Goal: Task Accomplishment & Management: Use online tool/utility

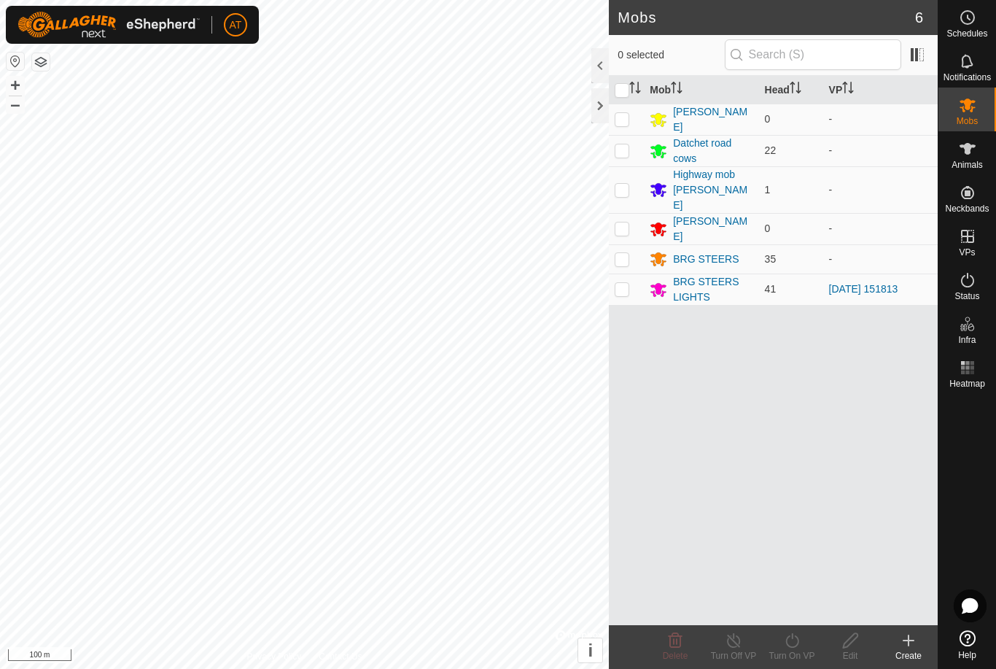
click at [627, 283] on p-checkbox at bounding box center [622, 289] width 15 height 12
checkbox input "true"
click at [630, 274] on td at bounding box center [626, 289] width 35 height 31
checkbox input "true"
click at [798, 629] on div "Turn On VP" at bounding box center [792, 647] width 58 height 44
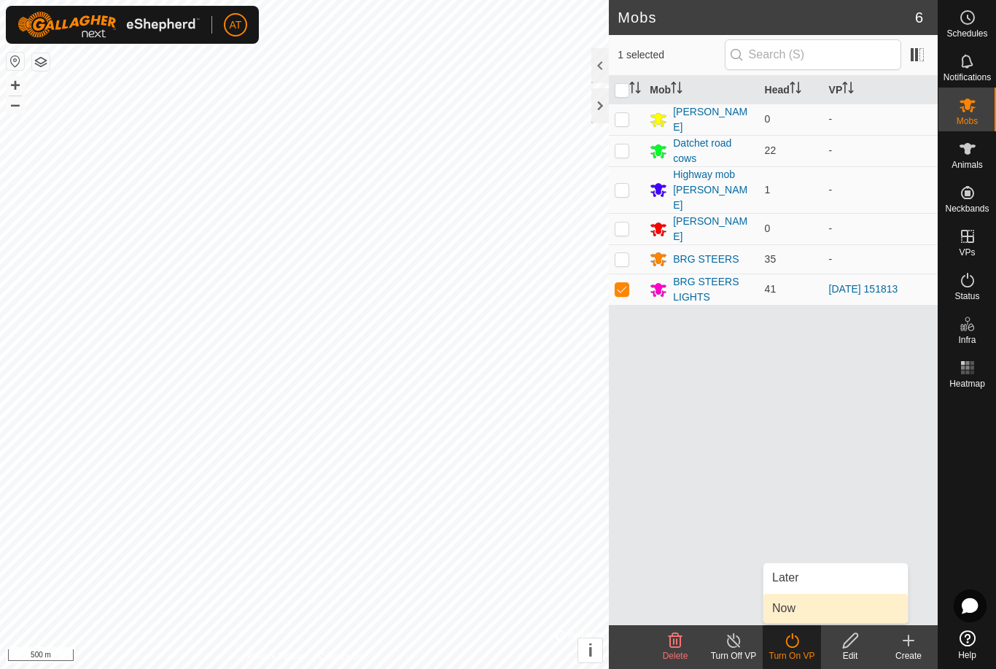
click at [783, 615] on span "Now" at bounding box center [783, 609] width 23 height 18
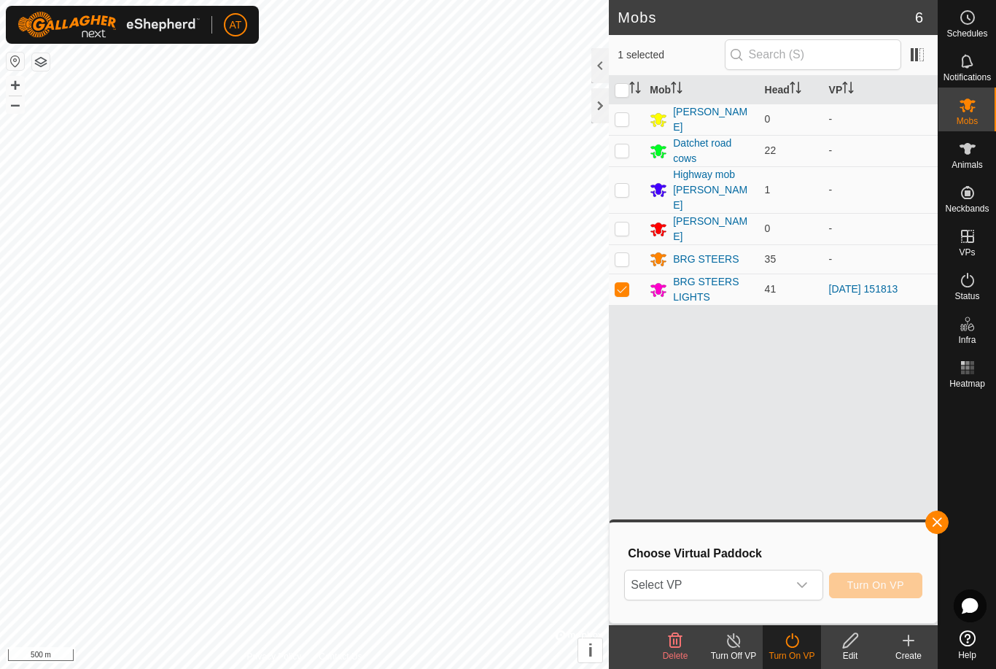
click at [810, 576] on div "dropdown trigger" at bounding box center [802, 584] width 29 height 29
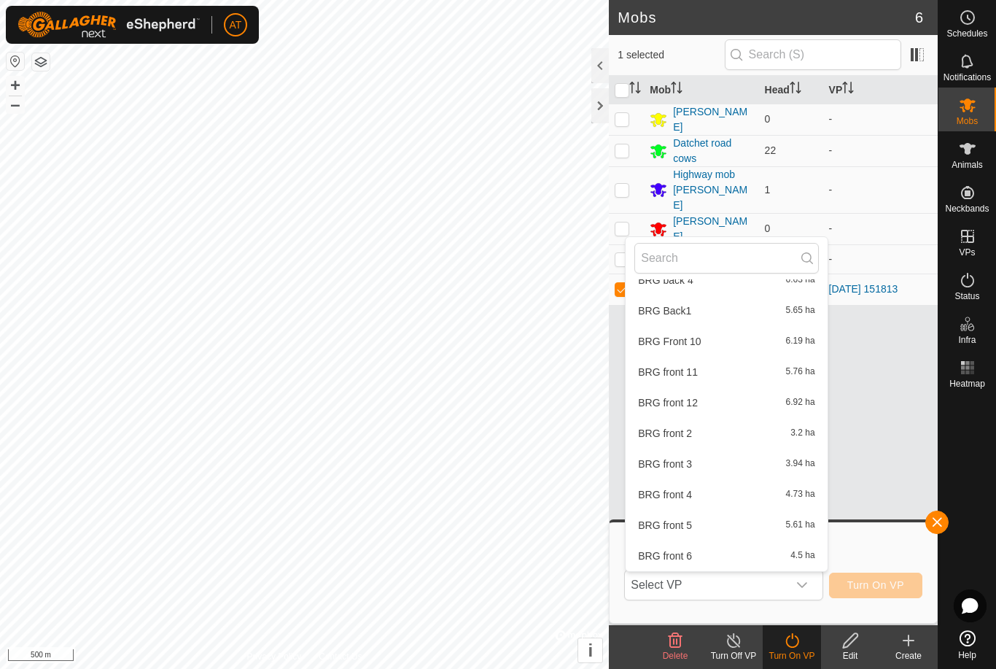
scroll to position [568, 0]
click at [696, 367] on span "BRG front 11" at bounding box center [668, 372] width 60 height 10
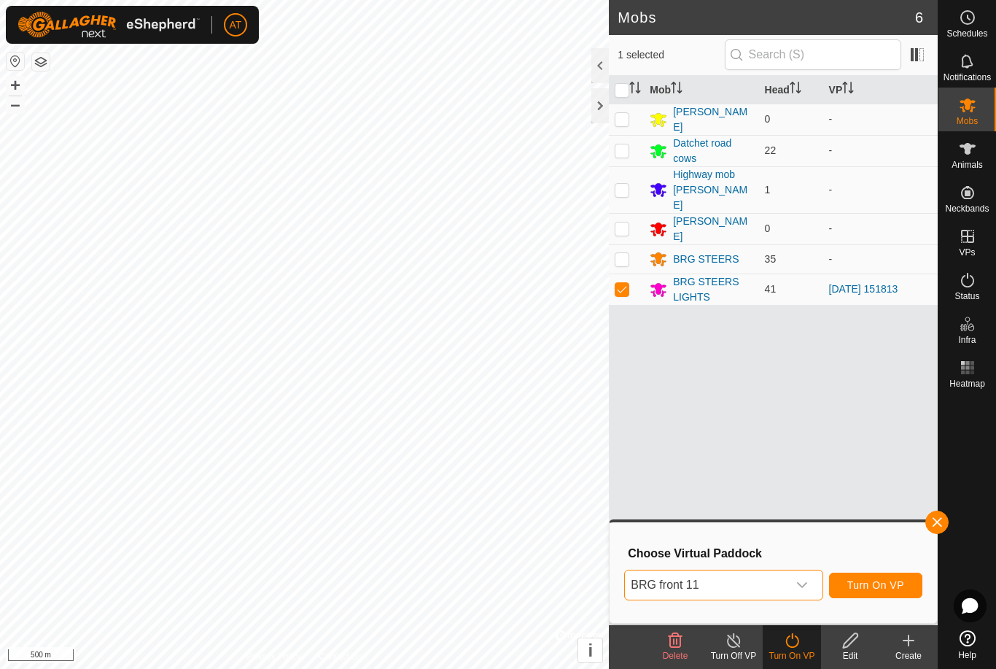
click at [810, 578] on div "dropdown trigger" at bounding box center [802, 584] width 29 height 29
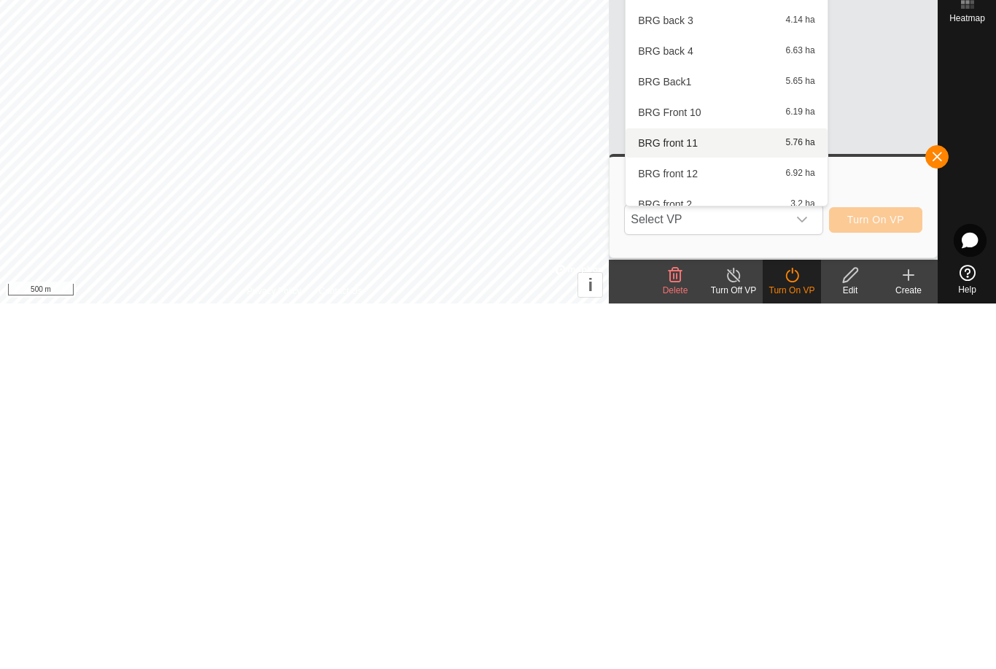
scroll to position [433, 0]
click at [710, 529] on div "BRG front 12 6.92 ha" at bounding box center [727, 538] width 184 height 18
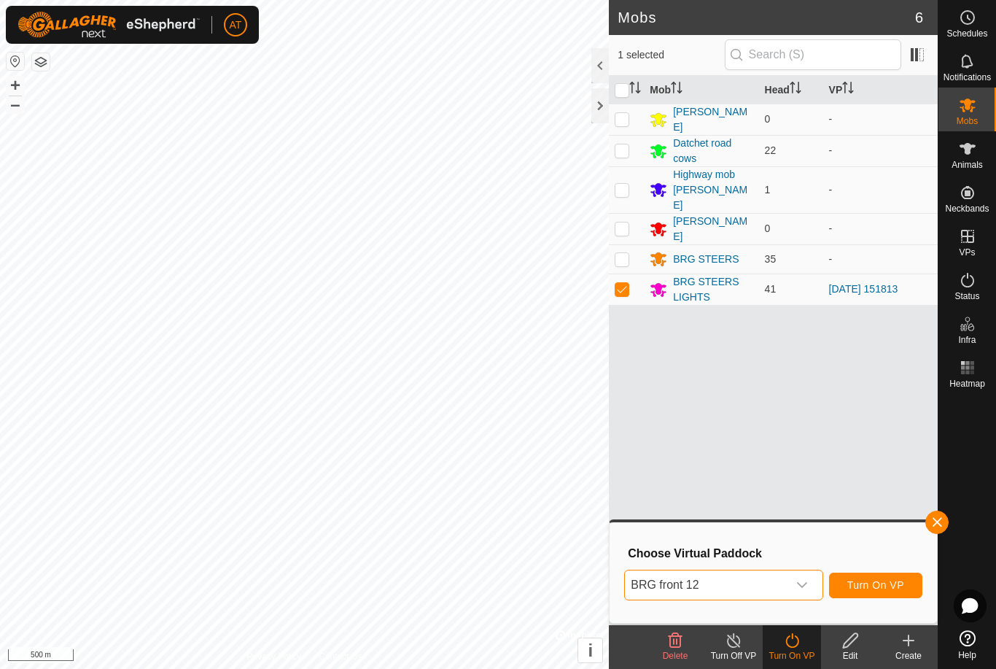
click at [821, 421] on div "Mob Head VP Jays Block 0 - Datchet road cows 22 - Highway mob Felix 1 - CP STEE…" at bounding box center [773, 350] width 329 height 549
click at [809, 587] on div "dropdown trigger" at bounding box center [802, 584] width 29 height 29
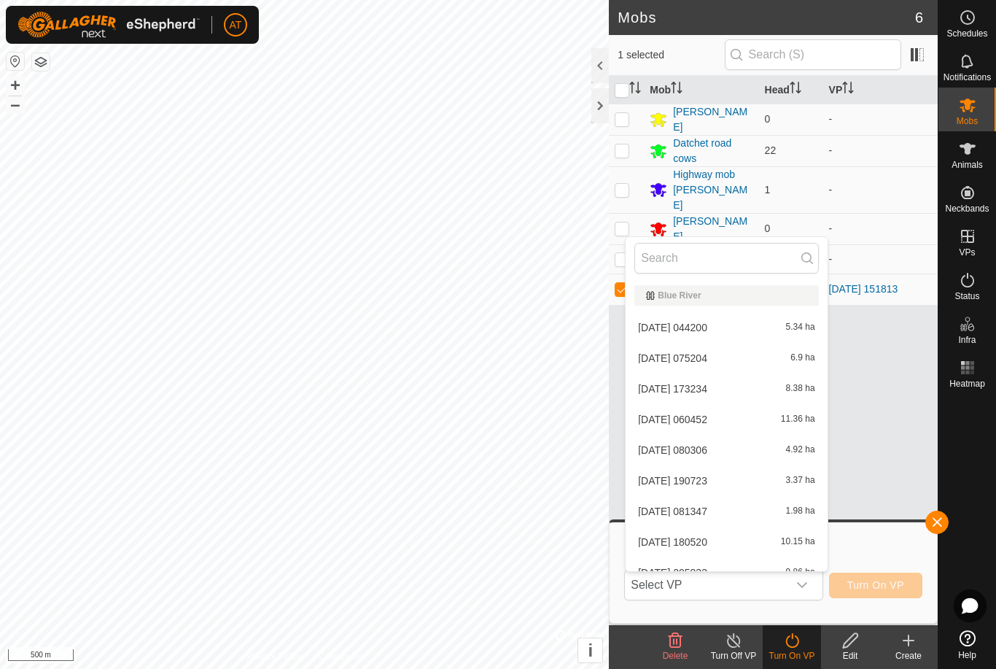
scroll to position [414, 0]
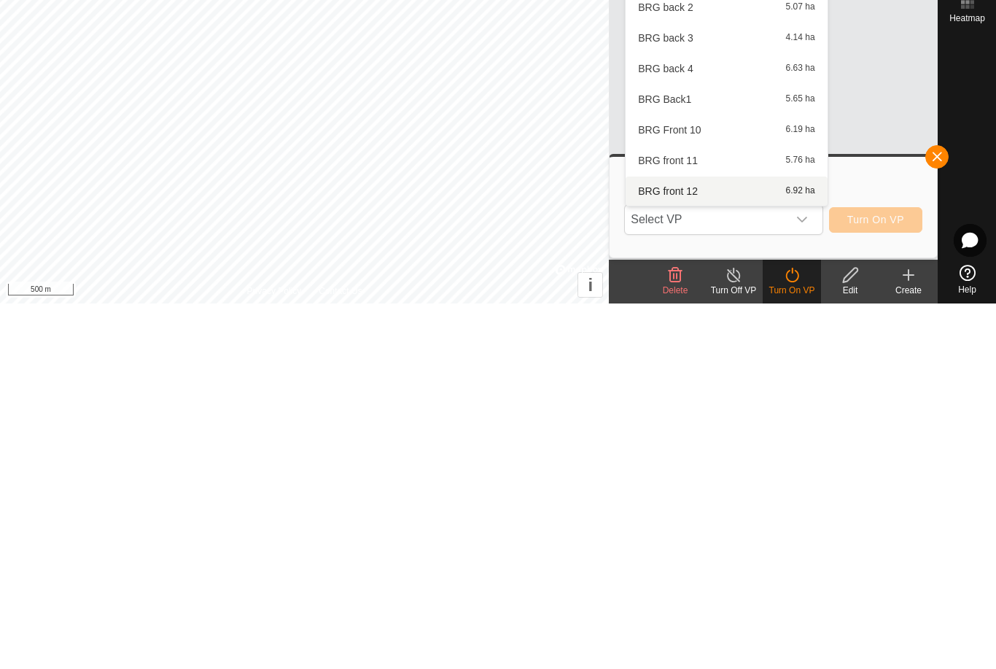
click at [809, 570] on div "dropdown trigger" at bounding box center [802, 584] width 29 height 29
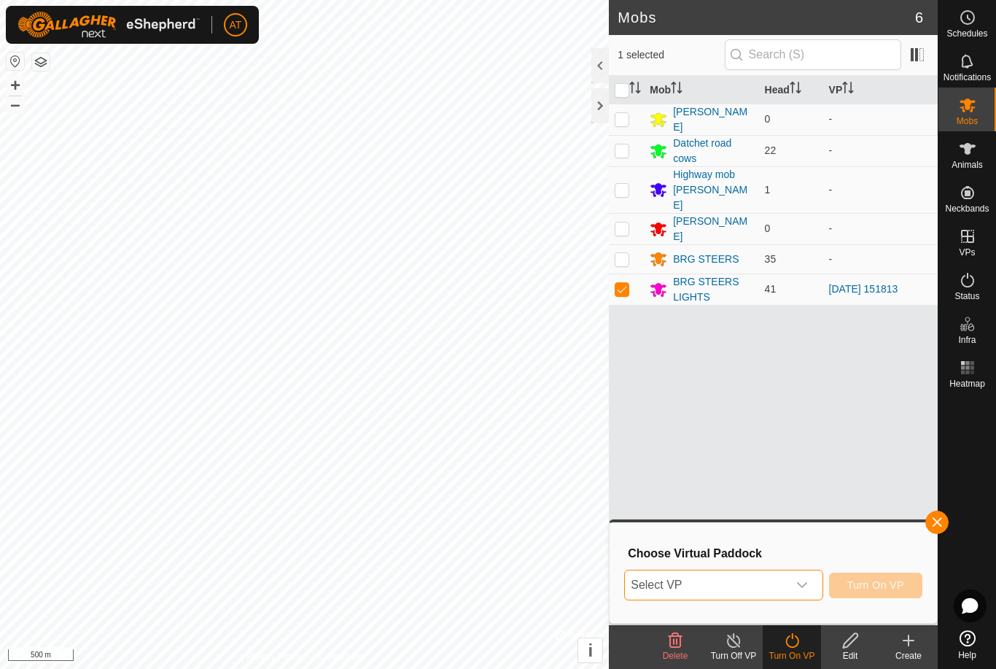
click at [807, 586] on icon "dropdown trigger" at bounding box center [802, 585] width 12 height 12
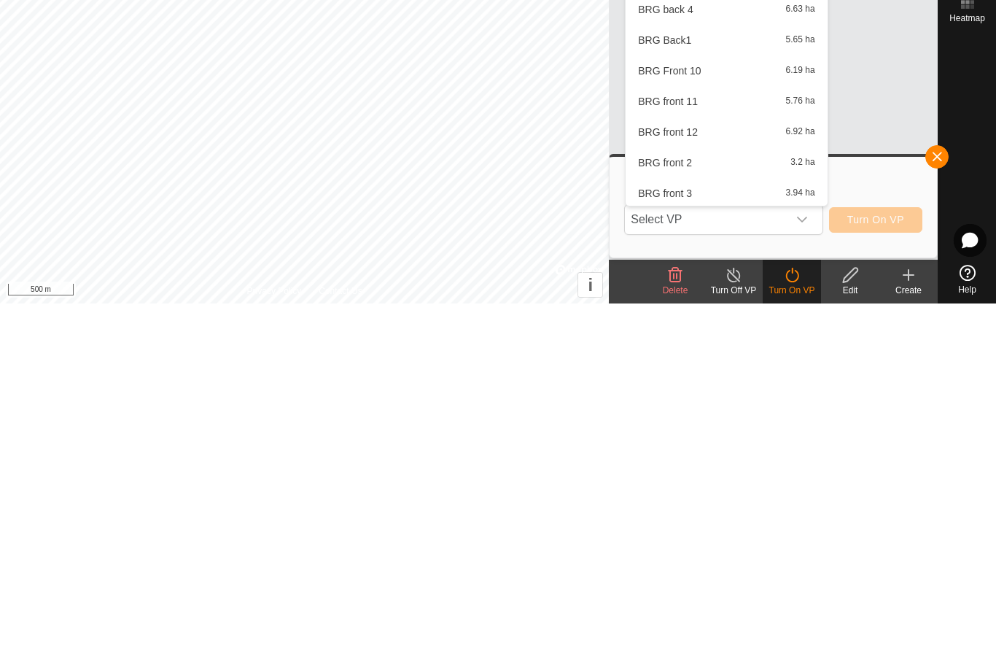
scroll to position [475, 0]
click at [705, 426] on div "BRG Front 10 6.19 ha" at bounding box center [727, 435] width 184 height 18
